Goal: Information Seeking & Learning: Learn about a topic

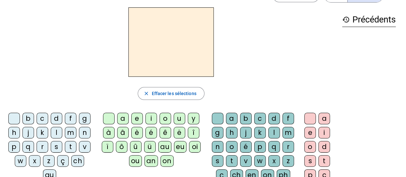
scroll to position [18, 0]
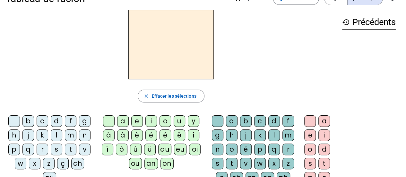
click at [166, 162] on div "on" at bounding box center [166, 163] width 13 height 12
click at [134, 164] on div "ou" at bounding box center [135, 163] width 13 height 12
click at [163, 163] on div "on" at bounding box center [166, 163] width 13 height 12
click at [136, 160] on div "ou" at bounding box center [135, 163] width 13 height 12
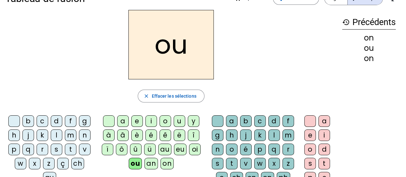
click at [168, 160] on div "on" at bounding box center [166, 163] width 13 height 12
click at [134, 163] on div "ou" at bounding box center [135, 163] width 13 height 12
click at [165, 163] on div "on" at bounding box center [166, 163] width 13 height 12
click at [135, 162] on div "ou" at bounding box center [135, 163] width 13 height 12
click at [42, 148] on div "r" at bounding box center [43, 149] width 12 height 12
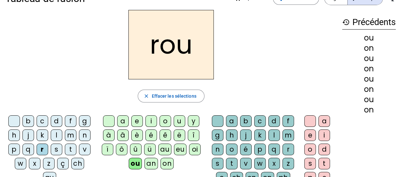
click at [69, 148] on div "t" at bounding box center [71, 149] width 12 height 12
click at [14, 149] on div "p" at bounding box center [14, 149] width 12 height 12
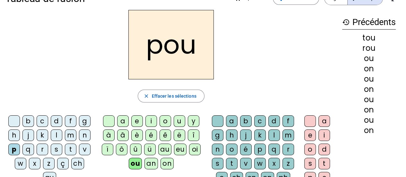
click at [27, 121] on div "b" at bounding box center [28, 121] width 12 height 12
click at [69, 120] on div "f" at bounding box center [71, 121] width 12 height 12
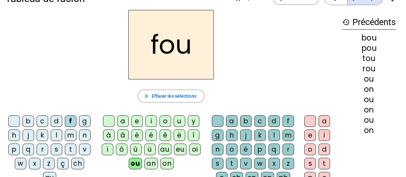
click at [57, 121] on div "d" at bounding box center [57, 121] width 12 height 12
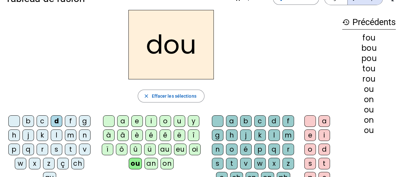
click at [84, 134] on div "n" at bounding box center [85, 135] width 12 height 12
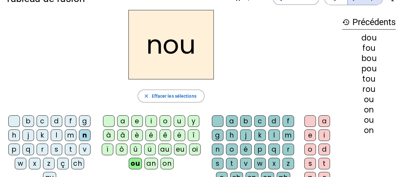
click at [68, 132] on div "m" at bounding box center [71, 135] width 12 height 12
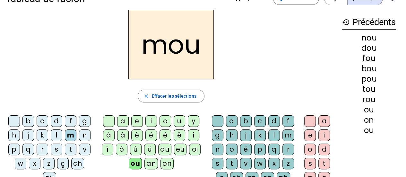
click at [83, 147] on div "v" at bounding box center [85, 149] width 12 height 12
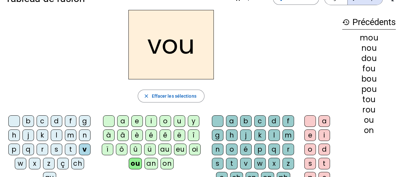
click at [79, 164] on div "ch" at bounding box center [77, 163] width 13 height 12
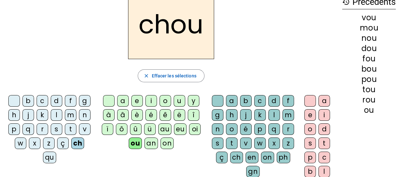
scroll to position [39, 0]
click at [48, 157] on div "qu" at bounding box center [49, 157] width 13 height 12
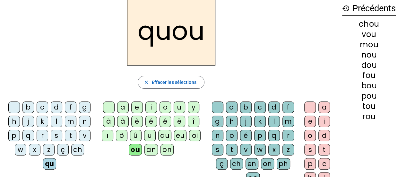
scroll to position [31, 0]
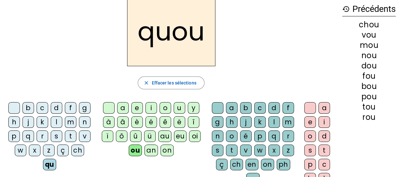
click at [13, 122] on div "h" at bounding box center [14, 122] width 12 height 12
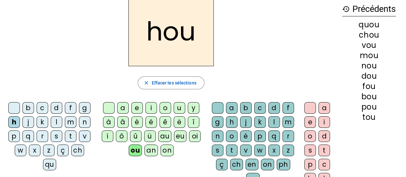
click at [85, 109] on div "g" at bounding box center [85, 108] width 12 height 12
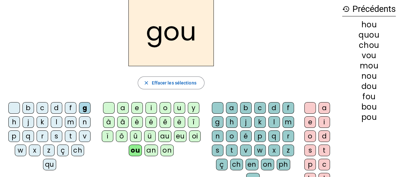
click at [29, 120] on div "j" at bounding box center [28, 122] width 12 height 12
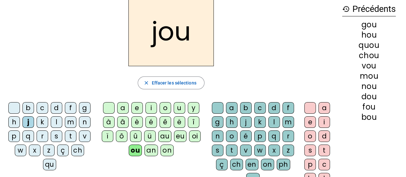
click at [287, 135] on div "r" at bounding box center [288, 136] width 12 height 12
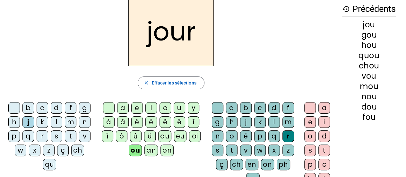
click at [259, 135] on div "p" at bounding box center [260, 136] width 12 height 12
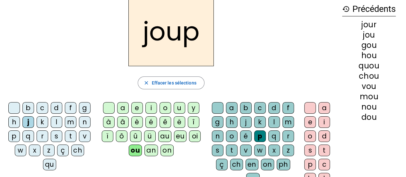
click at [307, 123] on div "e" at bounding box center [310, 122] width 12 height 12
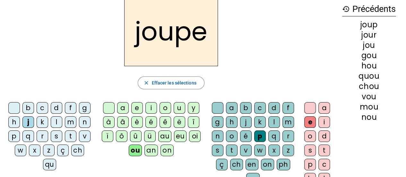
click at [312, 107] on div at bounding box center [310, 108] width 12 height 12
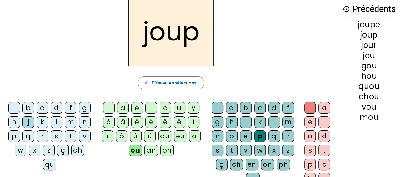
click at [288, 122] on div "m" at bounding box center [288, 122] width 12 height 12
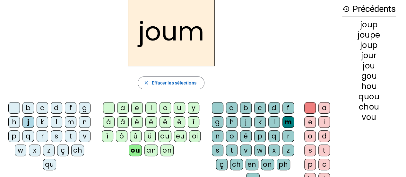
click at [217, 133] on div "n" at bounding box center [218, 136] width 12 height 12
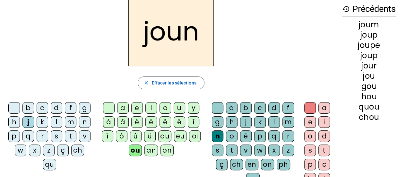
click at [246, 151] on div "v" at bounding box center [246, 150] width 12 height 12
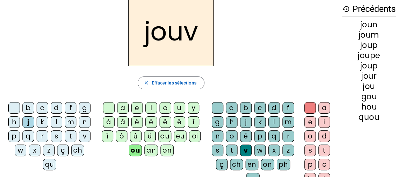
click at [244, 107] on div "b" at bounding box center [246, 108] width 12 height 12
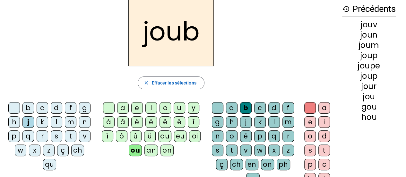
click at [214, 106] on div at bounding box center [218, 108] width 12 height 12
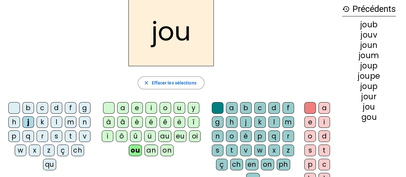
click at [149, 124] on div "é" at bounding box center [151, 122] width 12 height 12
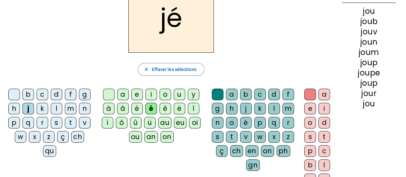
scroll to position [45, 0]
click at [132, 137] on div "ou" at bounding box center [135, 137] width 13 height 12
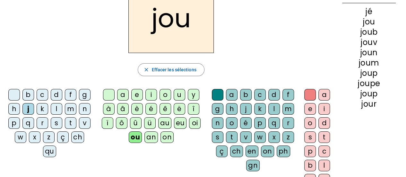
click at [55, 122] on div "s" at bounding box center [57, 123] width 12 height 12
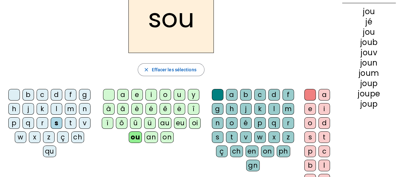
click at [282, 153] on div "ph" at bounding box center [282, 151] width 13 height 12
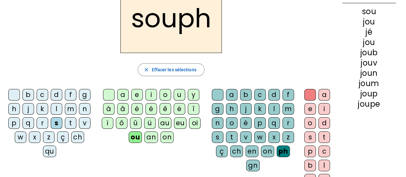
click at [239, 151] on div "ch" at bounding box center [236, 151] width 13 height 12
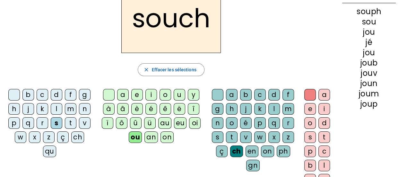
click at [223, 147] on div "ç" at bounding box center [222, 151] width 12 height 12
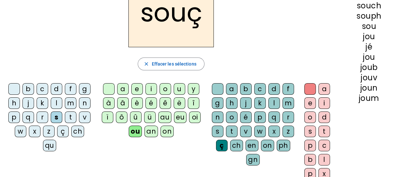
scroll to position [47, 0]
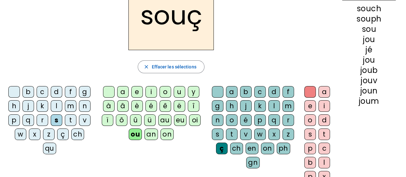
click at [323, 105] on div "i" at bounding box center [324, 106] width 12 height 12
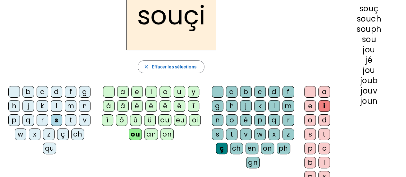
click at [323, 93] on div "a" at bounding box center [324, 92] width 12 height 12
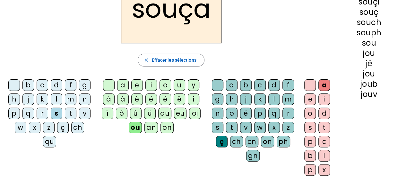
scroll to position [55, 0]
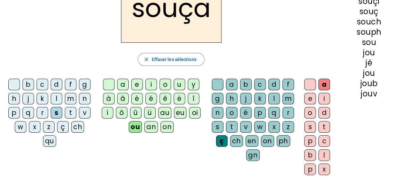
click at [310, 115] on div "o" at bounding box center [310, 113] width 12 height 12
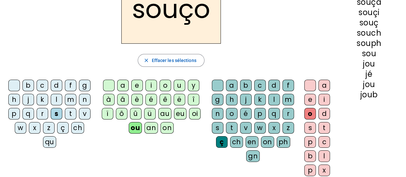
scroll to position [53, 0]
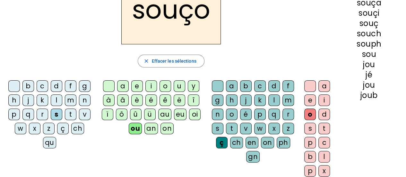
click at [309, 101] on div "e" at bounding box center [310, 100] width 12 height 12
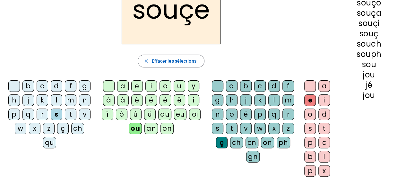
click at [120, 112] on div "ô" at bounding box center [122, 114] width 12 height 12
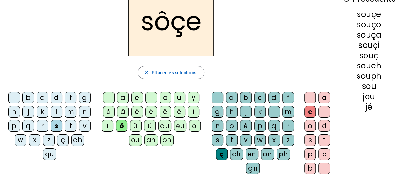
scroll to position [40, 0]
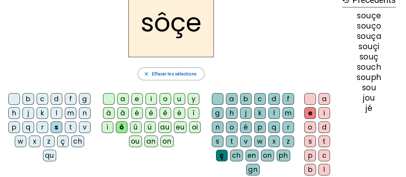
click at [273, 102] on div "d" at bounding box center [274, 99] width 12 height 12
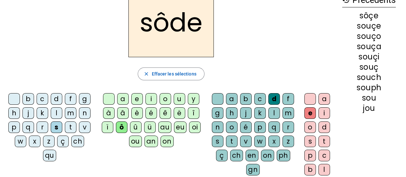
click at [217, 126] on div "n" at bounding box center [218, 127] width 12 height 12
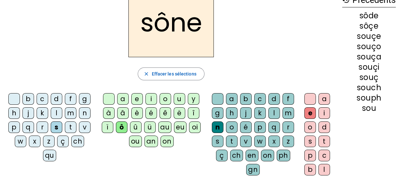
click at [286, 127] on div "r" at bounding box center [288, 127] width 12 height 12
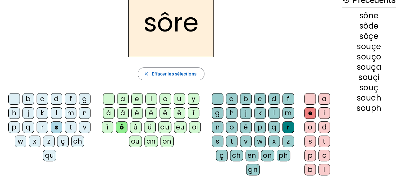
click at [164, 138] on div "on" at bounding box center [166, 141] width 13 height 12
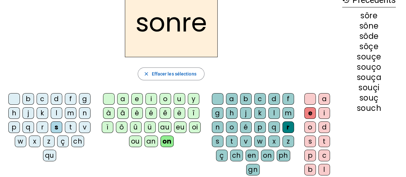
click at [258, 97] on div "c" at bounding box center [260, 99] width 12 height 12
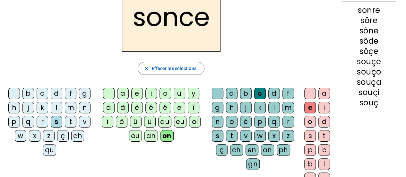
scroll to position [48, 0]
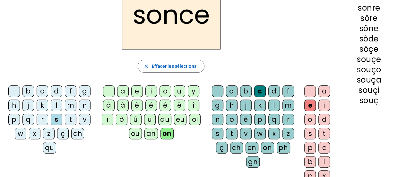
click at [261, 119] on div "p" at bounding box center [260, 119] width 12 height 12
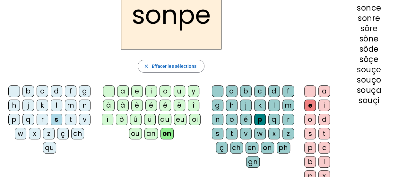
click at [324, 92] on div "a" at bounding box center [324, 91] width 12 height 12
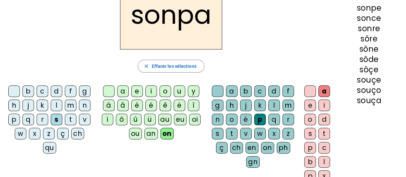
click at [323, 105] on div "i" at bounding box center [324, 105] width 12 height 12
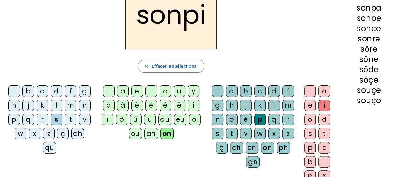
click at [133, 131] on div "ou" at bounding box center [135, 134] width 13 height 12
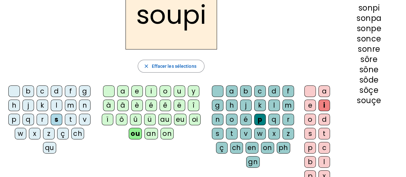
click at [325, 88] on div "a" at bounding box center [324, 91] width 12 height 12
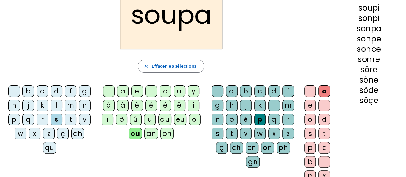
click at [285, 106] on div "m" at bounding box center [288, 105] width 12 height 12
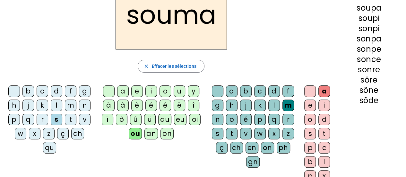
click at [323, 106] on div "i" at bounding box center [324, 105] width 12 height 12
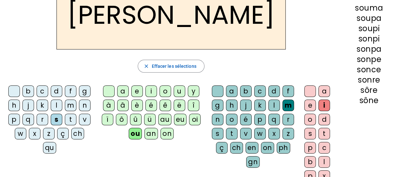
click at [272, 90] on div "d" at bounding box center [274, 91] width 12 height 12
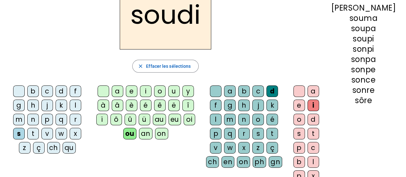
click at [219, 156] on div "ch" at bounding box center [212, 162] width 13 height 12
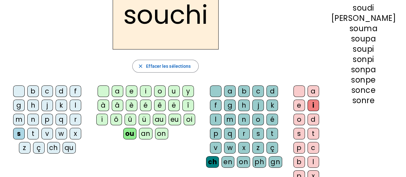
click at [319, 92] on div "a" at bounding box center [313, 91] width 12 height 12
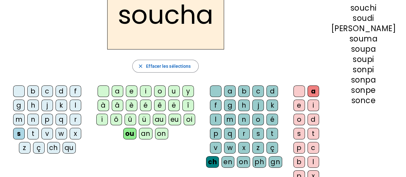
click at [166, 133] on div "on" at bounding box center [161, 134] width 13 height 12
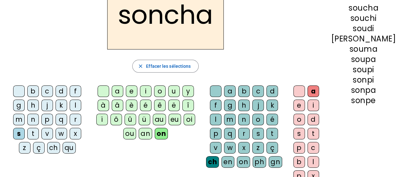
click at [150, 105] on div "é" at bounding box center [146, 105] width 12 height 12
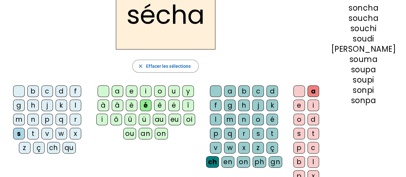
click at [221, 99] on div "f" at bounding box center [216, 105] width 12 height 12
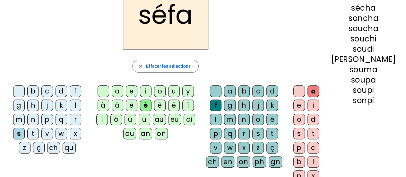
click at [319, 103] on div "i" at bounding box center [313, 105] width 12 height 12
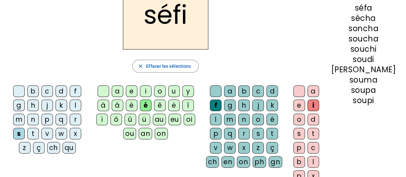
click at [136, 133] on div "ou" at bounding box center [129, 134] width 13 height 12
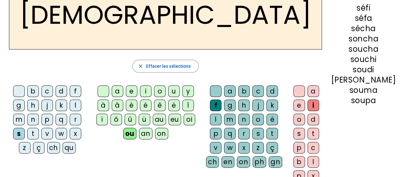
click at [219, 93] on div at bounding box center [216, 91] width 12 height 12
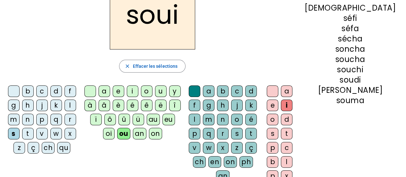
click at [278, 93] on div at bounding box center [272, 91] width 12 height 12
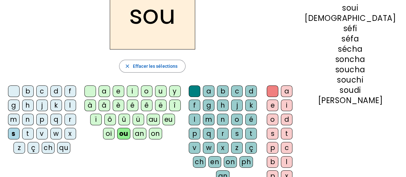
click at [13, 90] on div at bounding box center [14, 91] width 12 height 12
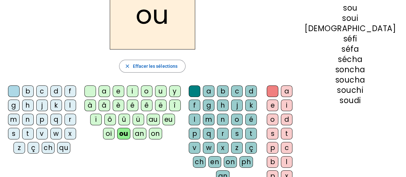
click at [70, 88] on div "f" at bounding box center [70, 91] width 12 height 12
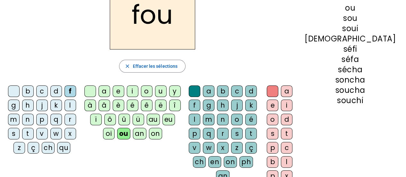
click at [12, 91] on div at bounding box center [14, 91] width 12 height 12
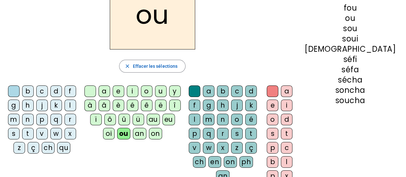
click at [54, 142] on div "ch" at bounding box center [48, 148] width 13 height 12
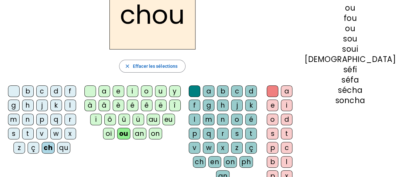
click at [13, 91] on div at bounding box center [14, 91] width 12 height 12
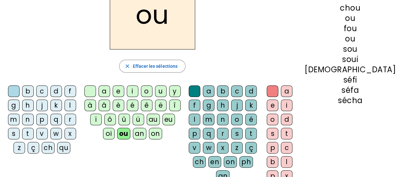
click at [20, 113] on div "m" at bounding box center [14, 119] width 12 height 12
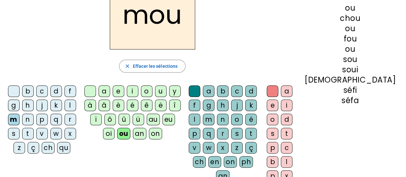
click at [12, 93] on div at bounding box center [14, 91] width 12 height 12
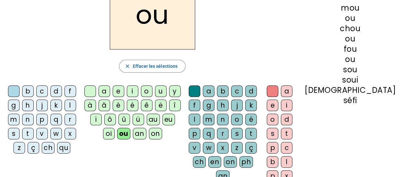
click at [34, 128] on div "t" at bounding box center [28, 134] width 12 height 12
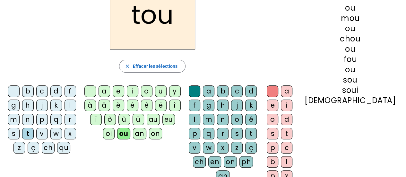
click at [138, 90] on div "i" at bounding box center [133, 91] width 12 height 12
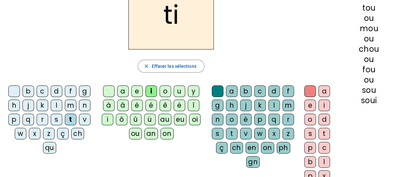
click at [222, 121] on div "n" at bounding box center [218, 119] width 12 height 12
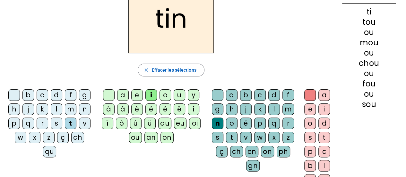
scroll to position [44, 0]
